Goal: Task Accomplishment & Management: Manage account settings

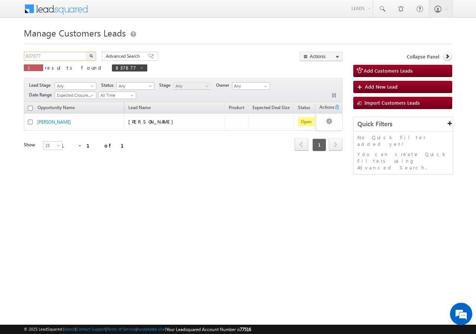
click at [66, 56] on input "837877" at bounding box center [56, 56] width 64 height 9
type input "8"
paste input "810807"
type input "810807"
click at [86, 52] on button "button" at bounding box center [91, 56] width 10 height 9
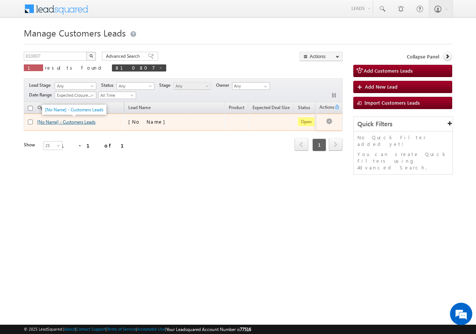
click at [50, 123] on link "[No Name] - Customers Leads" at bounding box center [66, 122] width 58 height 6
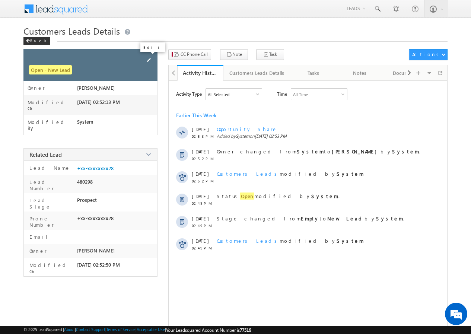
click at [149, 60] on span at bounding box center [149, 60] width 8 height 8
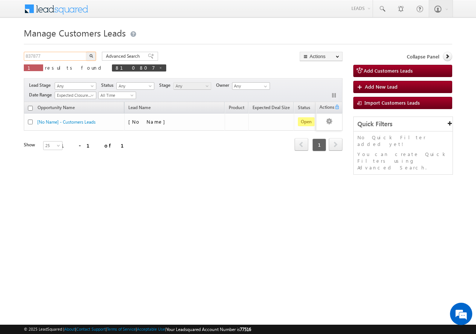
click at [60, 55] on input "837877" at bounding box center [56, 56] width 64 height 9
type input "8"
paste input "810807"
type input "810807"
click at [86, 52] on button "button" at bounding box center [91, 56] width 10 height 9
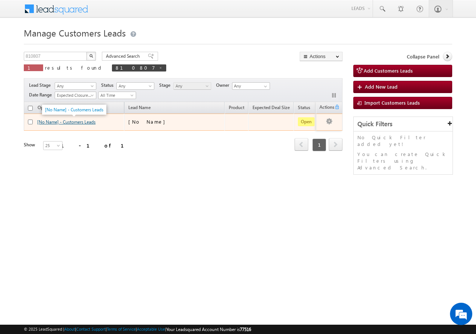
click at [45, 121] on link "[No Name] - Customers Leads" at bounding box center [66, 122] width 58 height 6
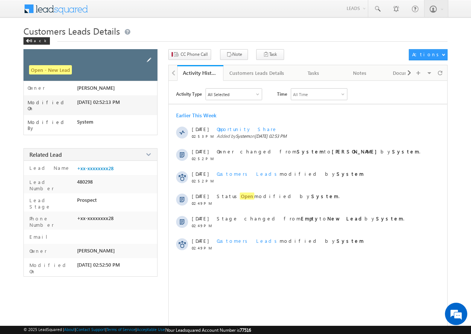
click at [154, 60] on div "Open - New Lead" at bounding box center [90, 65] width 134 height 32
click at [149, 56] on span at bounding box center [149, 60] width 8 height 8
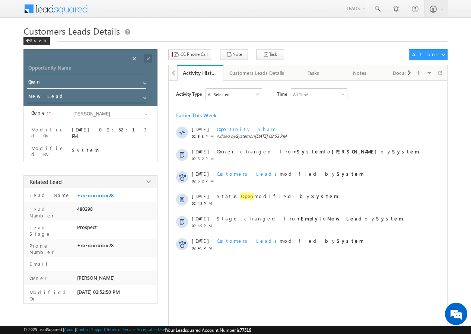
click at [84, 69] on input "Opportunity Name" at bounding box center [87, 69] width 121 height 10
paste input "GAVRAV KHADEKAR"
type input "GAVRAV KHADEKAR"
click at [145, 54] on span at bounding box center [144, 56] width 28 height 15
click at [147, 59] on span at bounding box center [148, 58] width 8 height 8
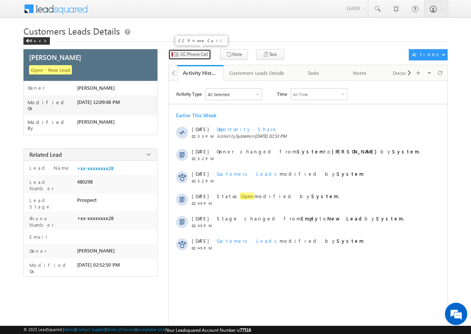
click at [195, 54] on span "CC Phone Call" at bounding box center [193, 54] width 27 height 7
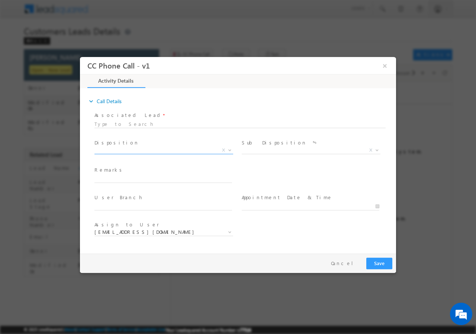
click at [230, 151] on span at bounding box center [228, 150] width 7 height 10
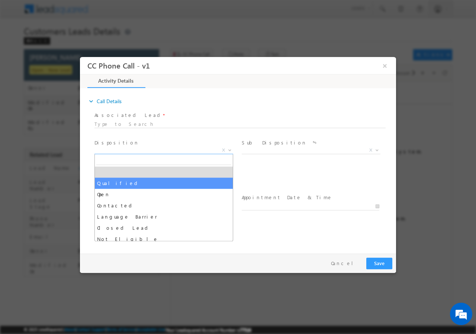
select select "Qualified"
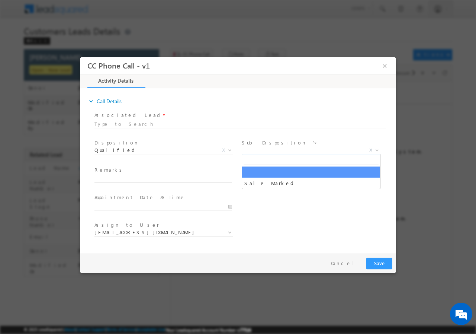
click at [377, 150] on b at bounding box center [377, 149] width 4 height 3
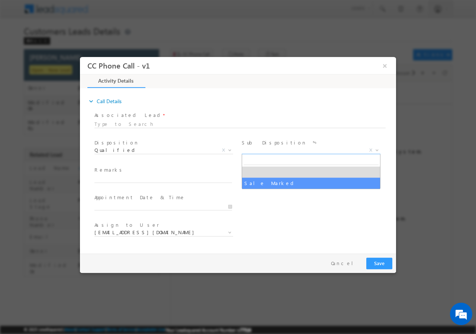
select select "Sale Marked"
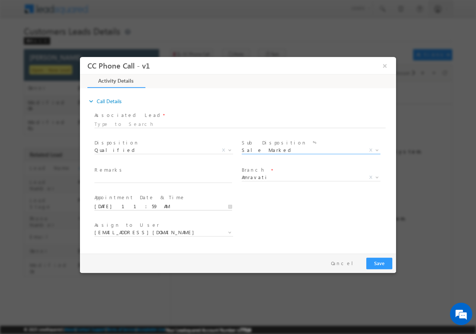
click at [231, 206] on input "09/06/2025 11:59 AM" at bounding box center [164, 205] width 138 height 7
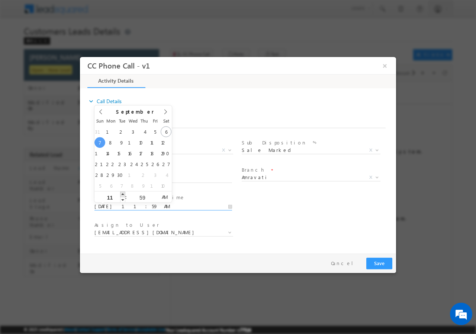
type input "09/07/2025 12:59 PM"
type input "12"
click at [122, 194] on span at bounding box center [122, 194] width 5 height 6
type input "09/07/2025 1:59 PM"
type input "01"
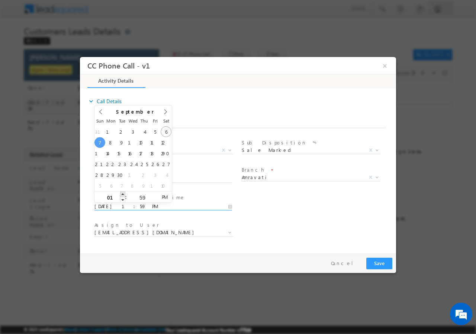
click at [122, 194] on span at bounding box center [122, 194] width 5 height 6
type input "09/07/2025 2:59 PM"
type input "02"
click at [122, 194] on span at bounding box center [122, 194] width 5 height 6
type input "09/07/2025 1:59 PM"
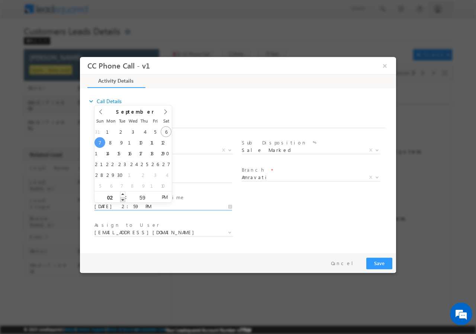
type input "01"
click at [122, 199] on span at bounding box center [122, 199] width 5 height 6
type input "09/07/2025 2:00 PM"
type input "02"
type input "00"
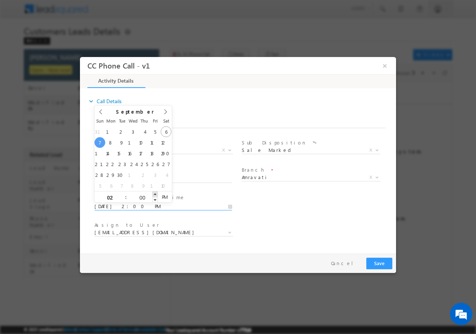
click at [155, 194] on span at bounding box center [155, 194] width 5 height 6
type input "09/07/2025 1:00 PM"
type input "01"
click at [122, 198] on span at bounding box center [122, 199] width 5 height 6
click at [299, 217] on div "User Branch * Appointment Date & Time * 09/07/2025 1:00 PM" at bounding box center [244, 206] width 303 height 28
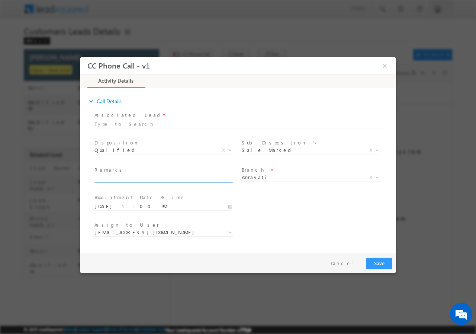
click at [127, 177] on input "text" at bounding box center [164, 178] width 138 height 7
paste input "GAVRAV KHADEKAR// AGE-29//810807//7507301928//VB_Interested//Amravati-444601//J…"
type input "GAVRAV KHADEKAR// AGE-29//810807//7507301928//VB_Interested//Amravati-444601//J…"
click at [227, 230] on span at bounding box center [228, 232] width 7 height 10
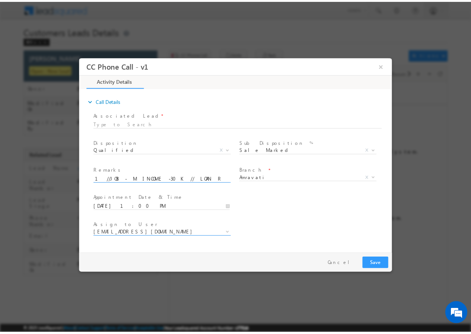
scroll to position [0, 0]
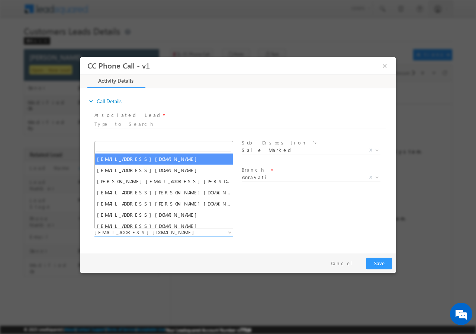
paste input "vaibhav.dhanke@sgrlimited.in"
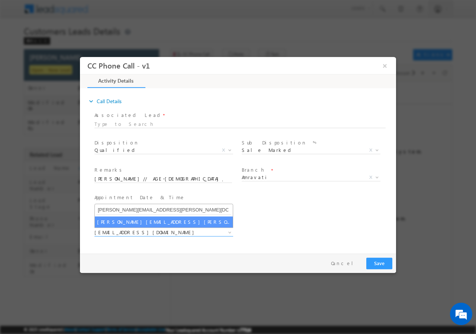
type input "vaibhav.dhanke@sgrlimited.in"
select select "vaibhav.dhanke@sgrlimited.in"
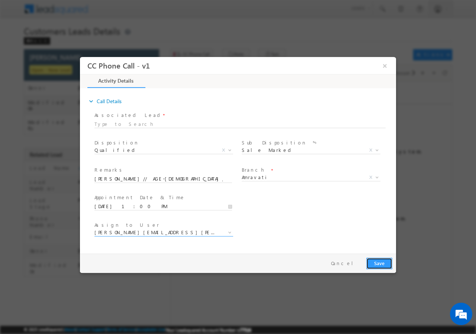
click at [378, 263] on button "Save" at bounding box center [379, 263] width 26 height 12
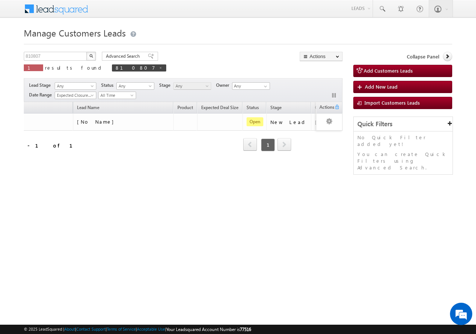
scroll to position [0, 65]
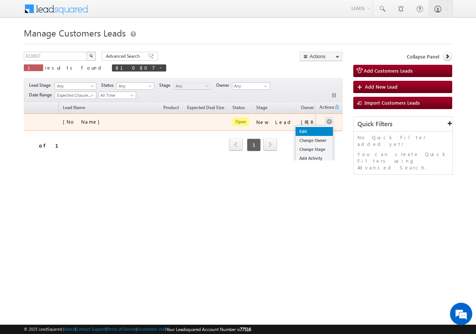
click at [308, 129] on link "Edit" at bounding box center [314, 131] width 37 height 9
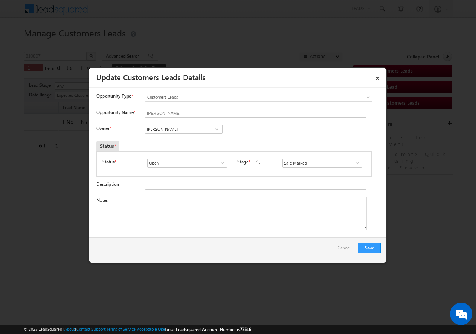
scroll to position [0, 0]
click at [173, 206] on textarea "Notes" at bounding box center [256, 212] width 222 height 33
click at [159, 209] on textarea "Notes" at bounding box center [256, 212] width 222 height 33
paste textarea "GAVRAV KHADEKAR// AGE-29//810807//7507301928//VB_Interested//Amravati-444601//J…"
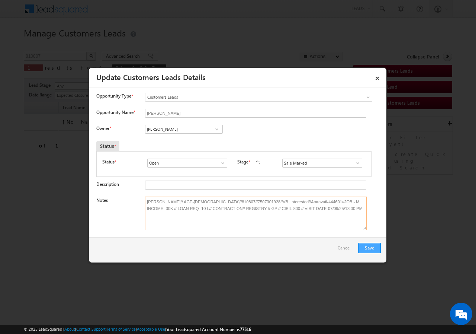
type textarea "GAVRAV KHADEKAR// AGE-29//810807//7507301928//VB_Interested//Amravati-444601//J…"
click at [371, 249] on button "Save" at bounding box center [369, 248] width 23 height 10
